Goal: Task Accomplishment & Management: Complete application form

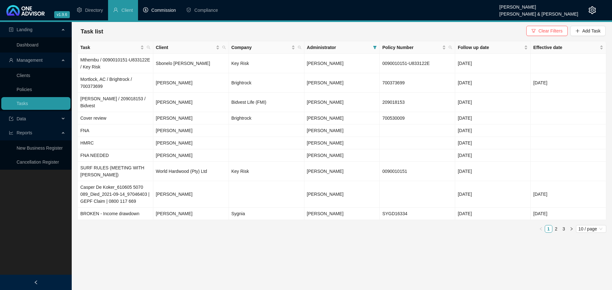
click at [158, 10] on span "Commission" at bounding box center [163, 10] width 25 height 5
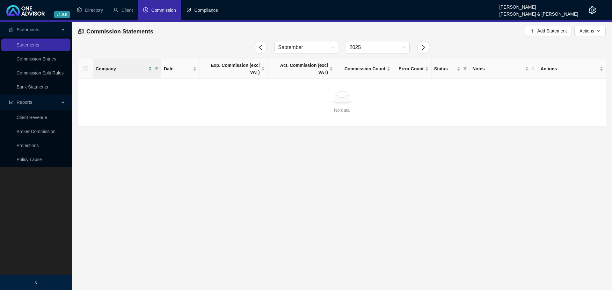
click at [206, 9] on span "Compliance" at bounding box center [206, 10] width 24 height 5
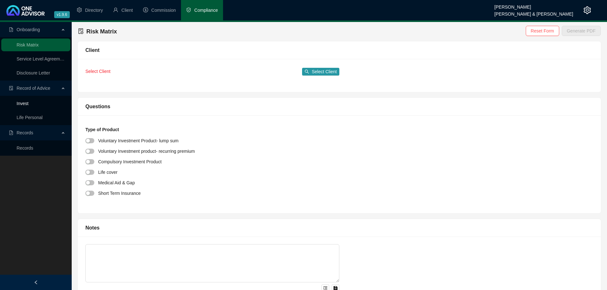
click at [24, 102] on link "Invest" at bounding box center [23, 103] width 12 height 5
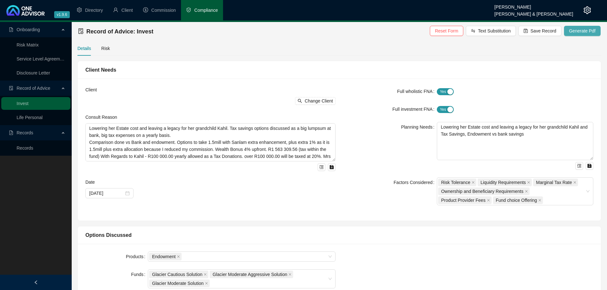
click at [589, 30] on span "Generate Pdf" at bounding box center [582, 30] width 26 height 7
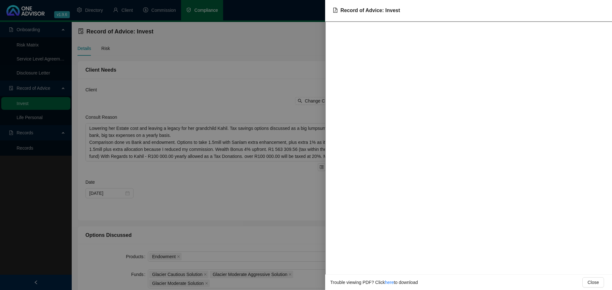
click at [154, 203] on div at bounding box center [306, 145] width 612 height 290
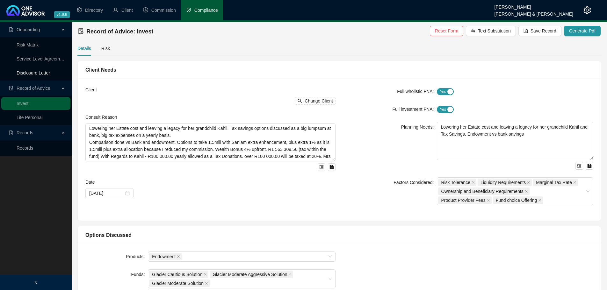
click at [46, 71] on link "Disclosure Letter" at bounding box center [33, 72] width 33 height 5
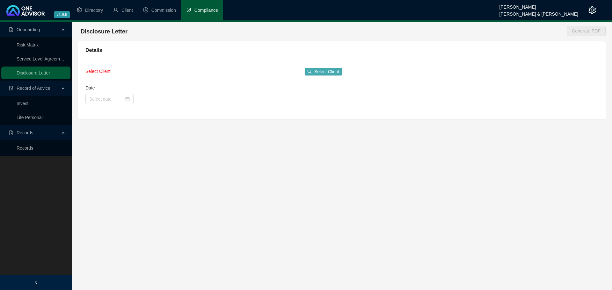
click at [321, 71] on span "Select Client" at bounding box center [326, 71] width 25 height 7
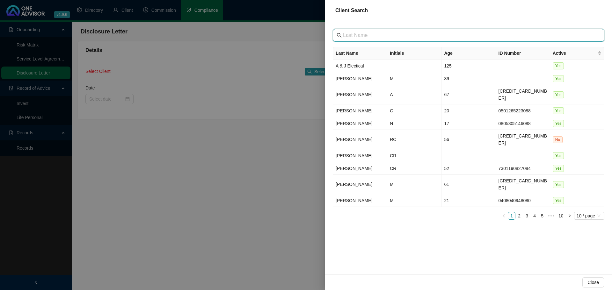
click at [354, 35] on input "text" at bounding box center [469, 36] width 252 height 8
type input "a"
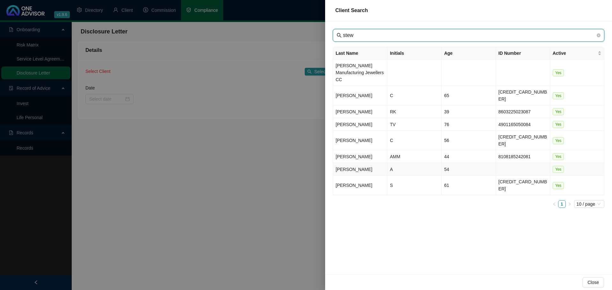
type input "stew"
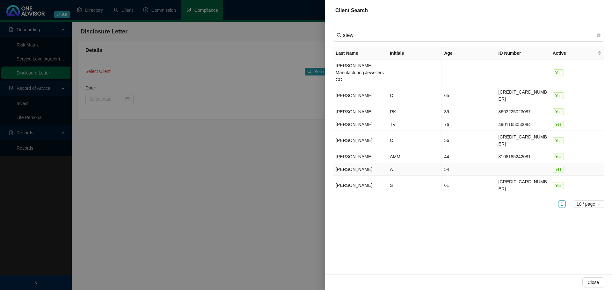
click at [402, 163] on td "A" at bounding box center [414, 169] width 54 height 13
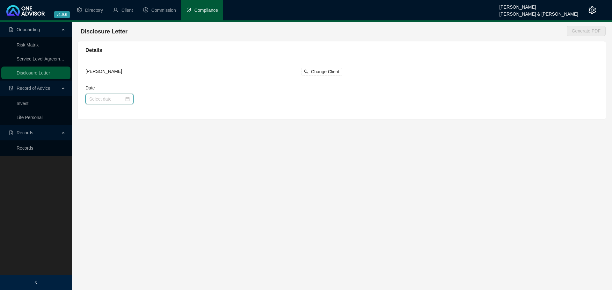
click at [97, 99] on input "Date" at bounding box center [106, 99] width 35 height 7
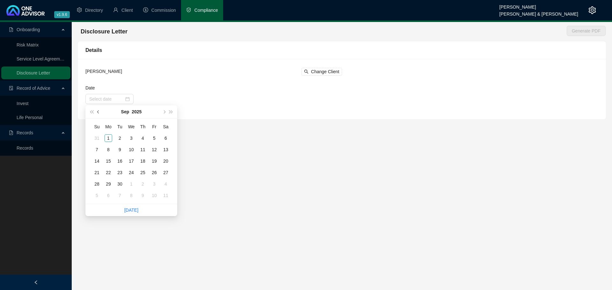
click at [98, 112] on span "prev-year" at bounding box center [98, 111] width 3 height 3
type input "[DATE]"
click at [141, 182] on div "31" at bounding box center [143, 184] width 8 height 8
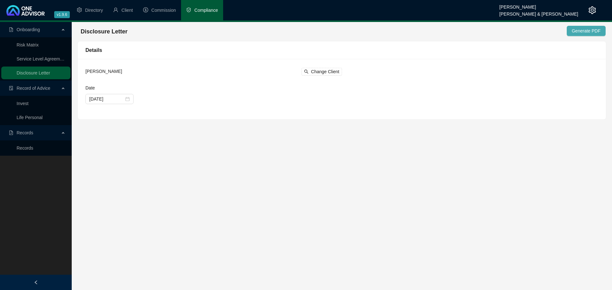
click at [589, 30] on span "Generate PDF" at bounding box center [586, 30] width 29 height 7
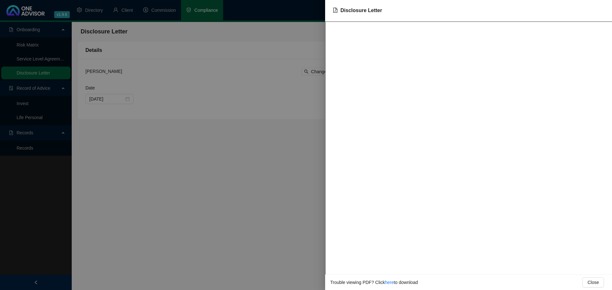
click at [208, 174] on div at bounding box center [306, 145] width 612 height 290
